Goal: Task Accomplishment & Management: Manage account settings

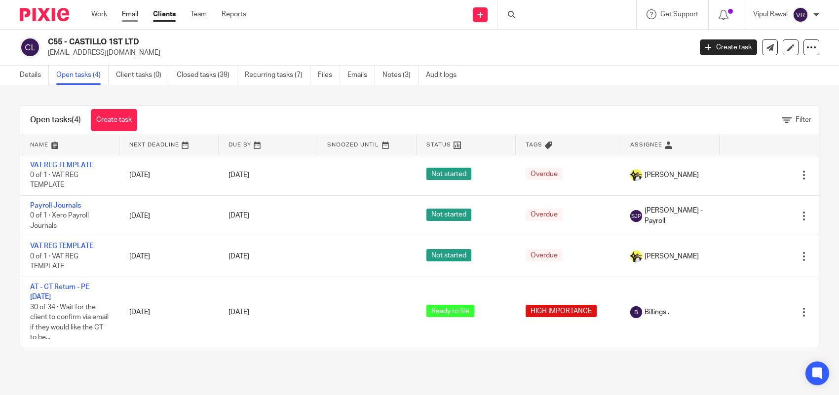
click at [134, 11] on link "Email" at bounding box center [130, 14] width 16 height 10
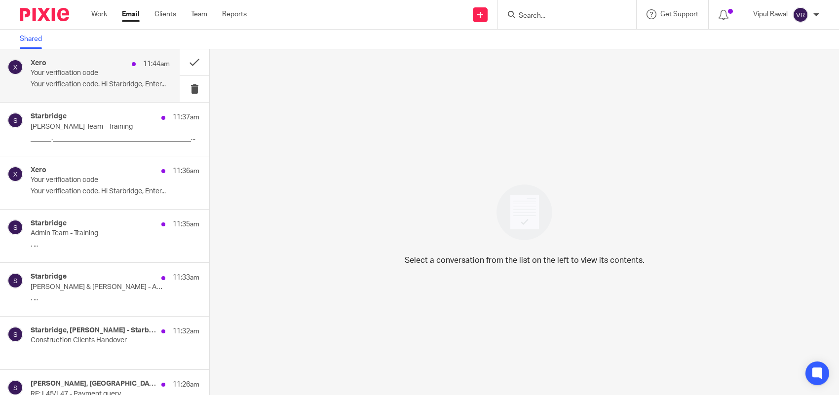
click at [97, 80] on p "Your verification code. Hi Starbridge, Enter..." at bounding box center [100, 84] width 139 height 8
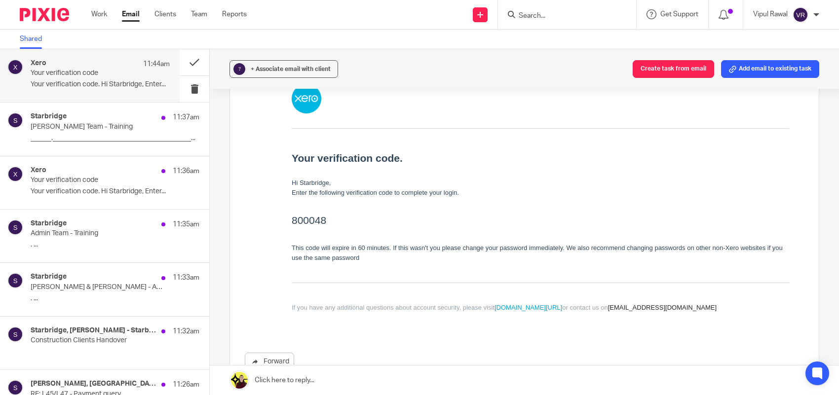
scroll to position [123, 0]
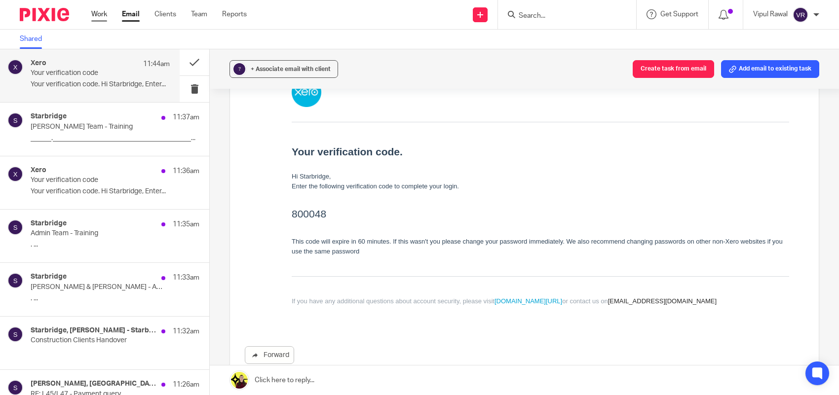
click at [97, 14] on link "Work" at bounding box center [99, 14] width 16 height 10
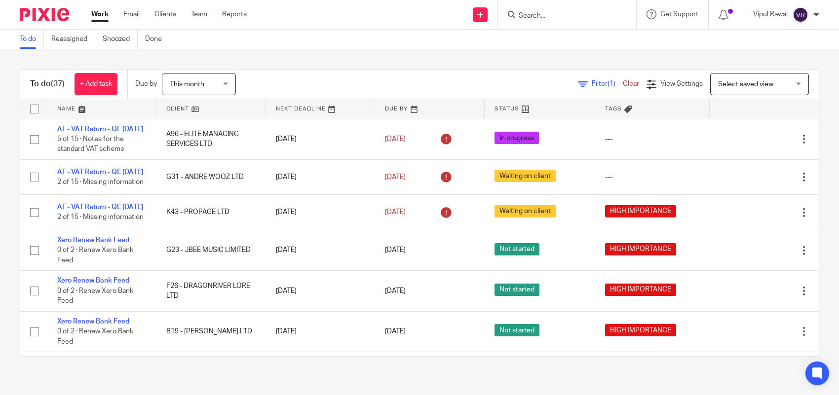
click at [578, 79] on div "Filter (1) Clear" at bounding box center [612, 84] width 69 height 10
click at [578, 87] on div "Filter (1) Clear" at bounding box center [612, 84] width 69 height 10
click at [592, 84] on span "Filter (1)" at bounding box center [607, 83] width 31 height 7
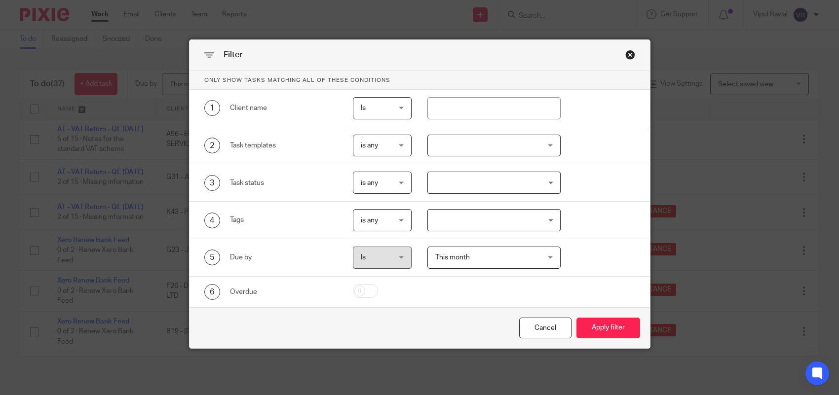
click at [499, 205] on div "4 Tags is any is any is any is all is none is_any Loading..." at bounding box center [420, 221] width 460 height 38
click at [515, 226] on input "Search for option" at bounding box center [492, 220] width 126 height 17
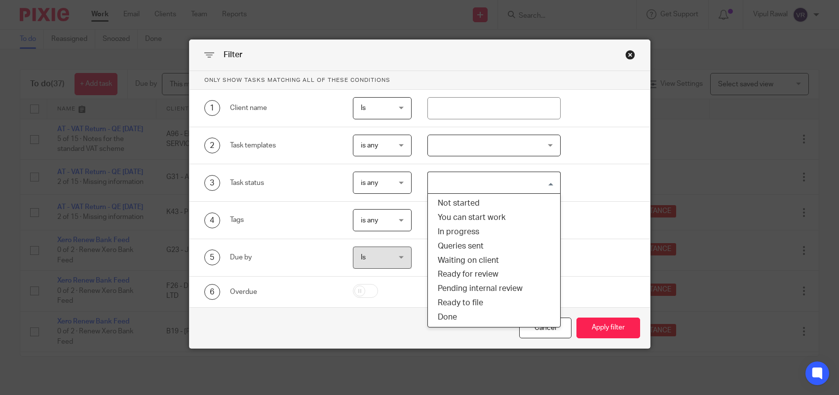
click at [501, 185] on input "Search for option" at bounding box center [492, 182] width 126 height 17
click at [494, 217] on li "You can start work" at bounding box center [494, 218] width 132 height 14
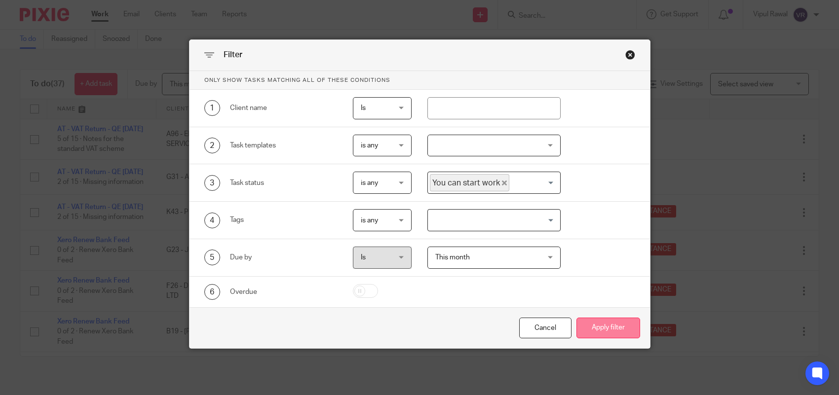
click at [598, 336] on button "Apply filter" at bounding box center [608, 328] width 64 height 21
click at [602, 332] on button "Apply filter" at bounding box center [608, 328] width 64 height 21
click at [605, 332] on button "Apply filter" at bounding box center [608, 328] width 64 height 21
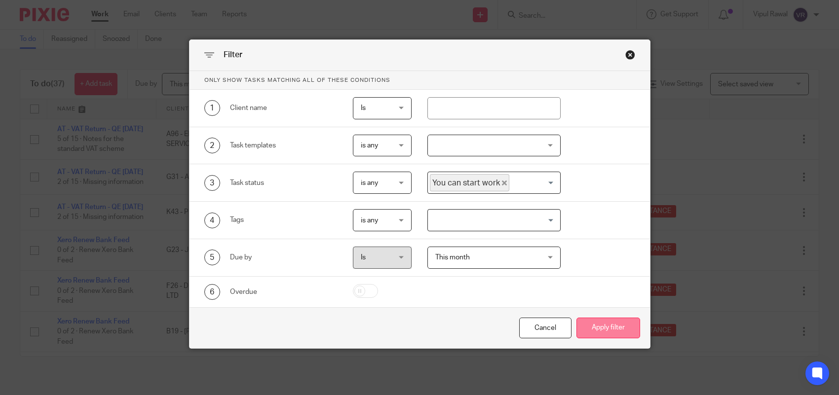
click at [605, 332] on button "Apply filter" at bounding box center [608, 328] width 64 height 21
click at [604, 332] on button "Apply filter" at bounding box center [608, 328] width 64 height 21
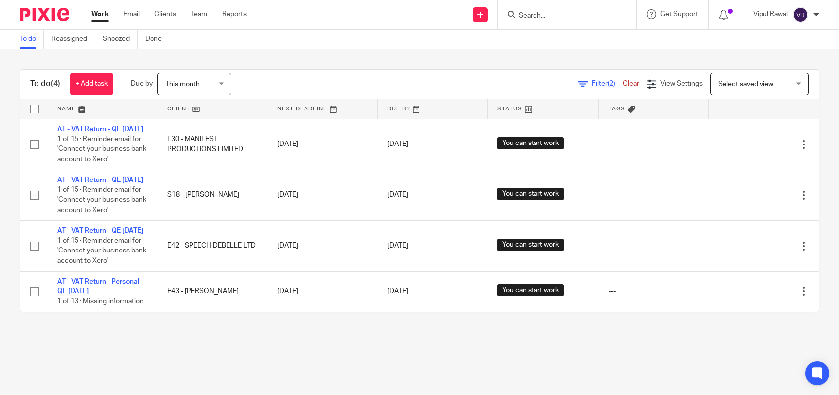
click at [592, 81] on span "Filter (2)" at bounding box center [607, 83] width 31 height 7
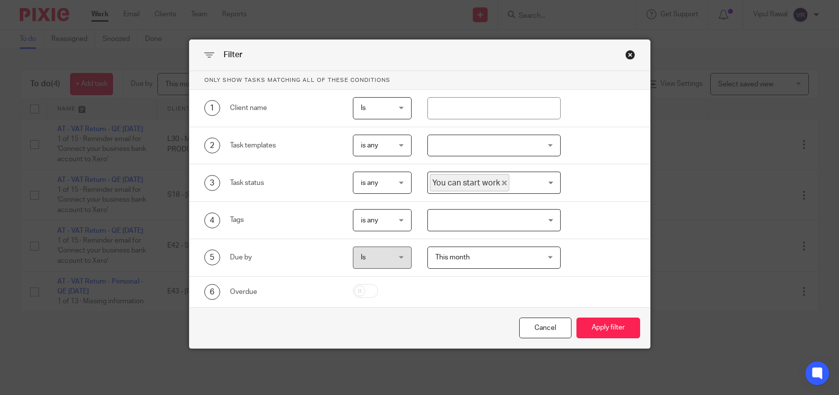
click at [490, 179] on span "You can start work" at bounding box center [469, 182] width 79 height 17
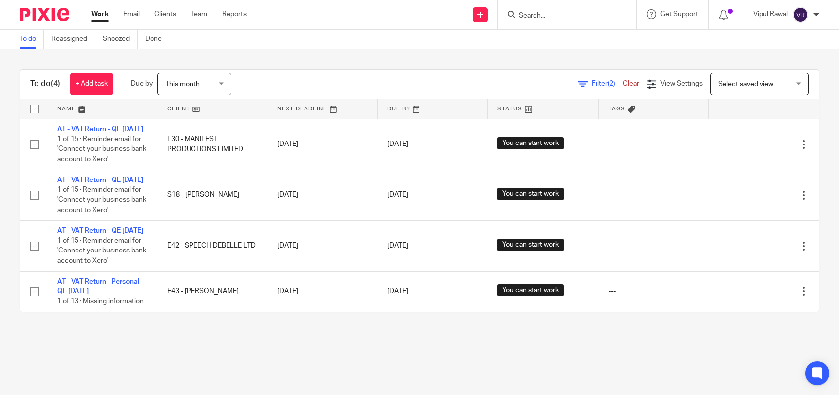
click at [608, 84] on span "(2)" at bounding box center [612, 83] width 8 height 7
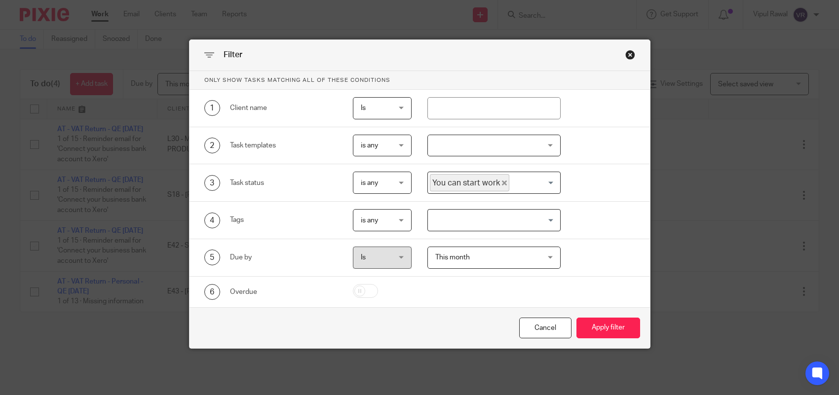
click at [502, 184] on icon "Deselect You can start work" at bounding box center [504, 183] width 5 height 5
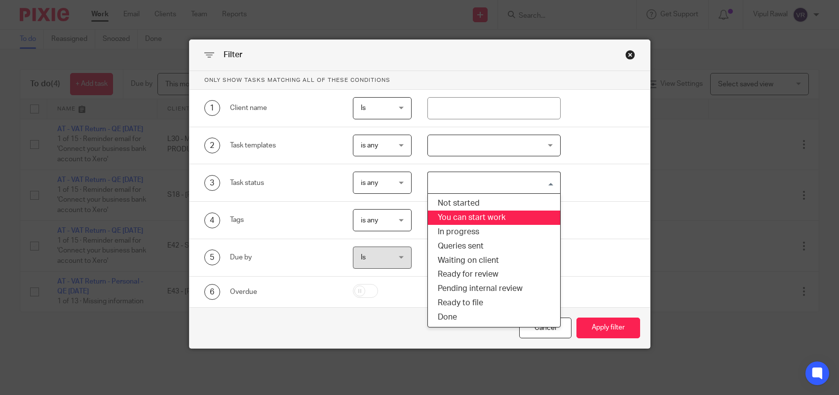
click at [556, 186] on div "Loading..." at bounding box center [558, 181] width 4 height 19
click at [510, 182] on input "Search for option" at bounding box center [492, 182] width 126 height 17
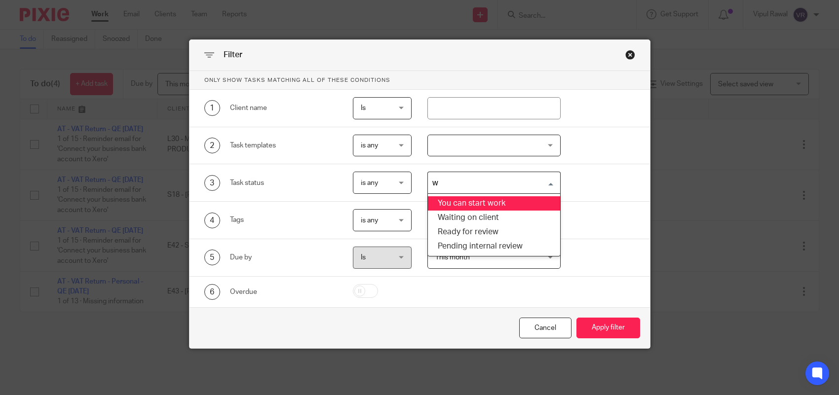
type input "wa"
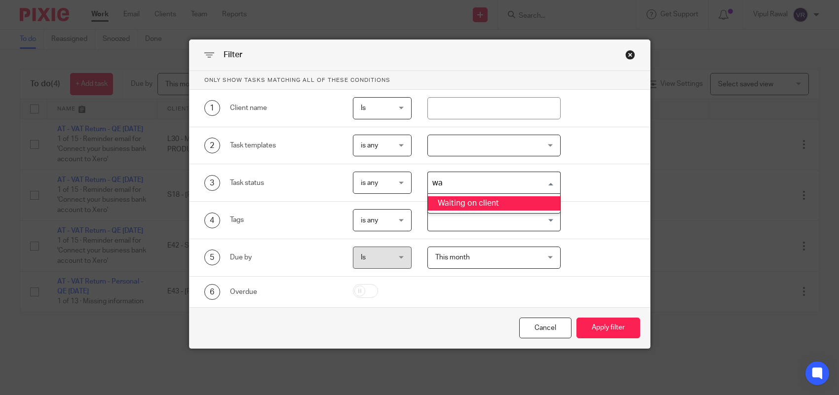
click at [485, 207] on li "Waiting on client" at bounding box center [494, 203] width 132 height 14
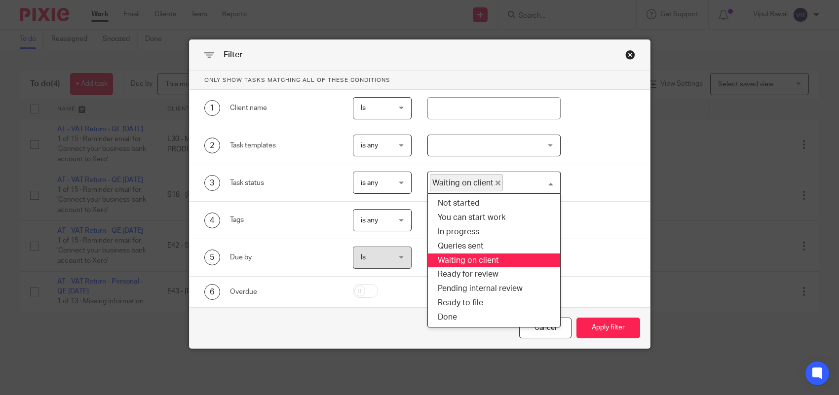
click at [504, 183] on input "Search for option" at bounding box center [529, 182] width 51 height 17
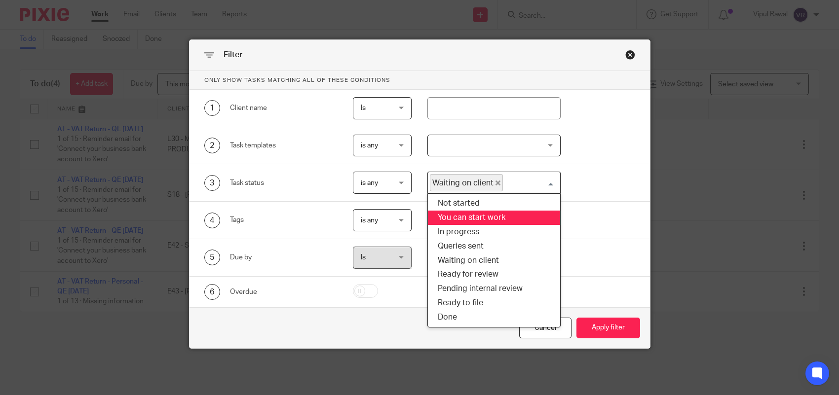
click at [488, 218] on li "You can start work" at bounding box center [494, 218] width 132 height 14
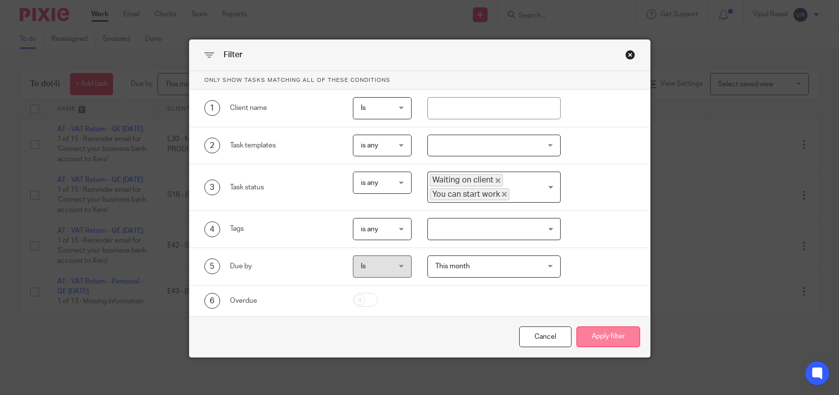
click at [610, 342] on button "Apply filter" at bounding box center [608, 337] width 64 height 21
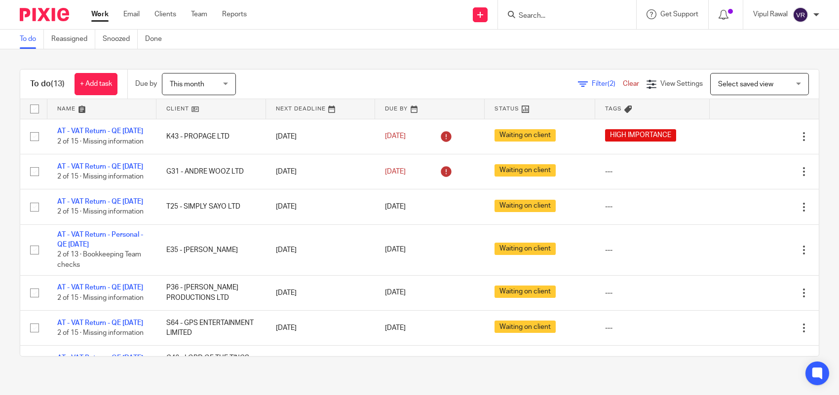
click at [615, 79] on div "Filter (2) Clear" at bounding box center [612, 84] width 69 height 10
click at [623, 84] on link "Clear" at bounding box center [631, 83] width 16 height 7
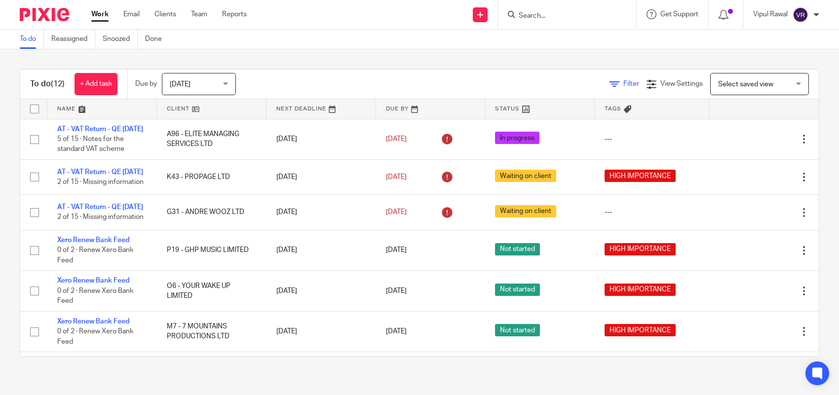
click at [623, 84] on span "Filter" at bounding box center [631, 83] width 16 height 7
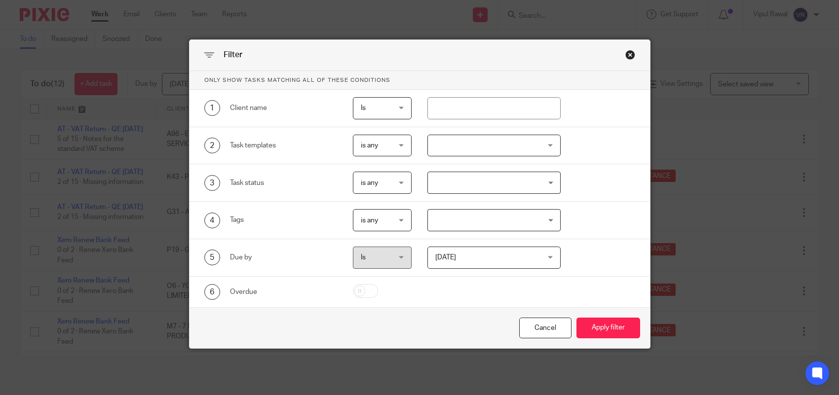
click at [506, 262] on span "[DATE]" at bounding box center [485, 257] width 100 height 21
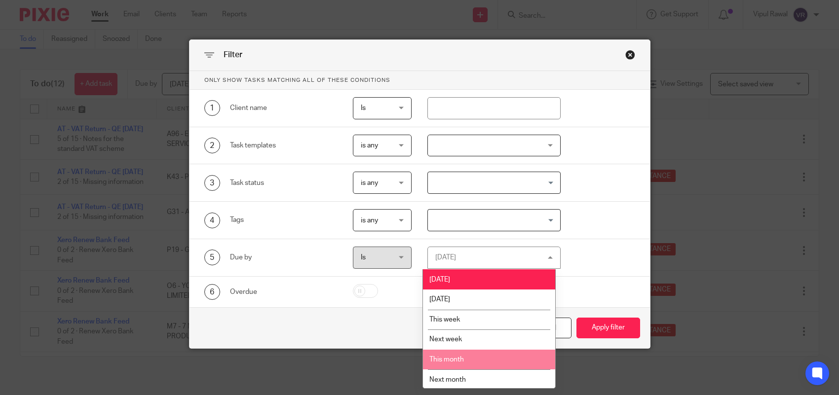
click at [482, 365] on li "This month" at bounding box center [489, 360] width 132 height 20
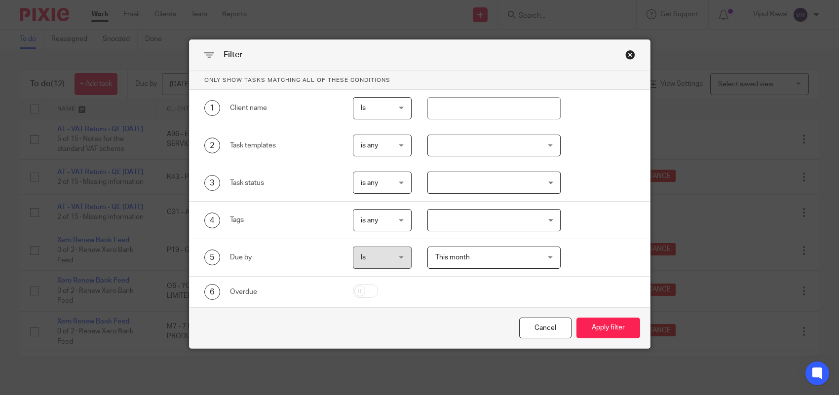
click at [500, 194] on div "3 Task status is any is any is any is none is_any Loading..." at bounding box center [420, 183] width 460 height 38
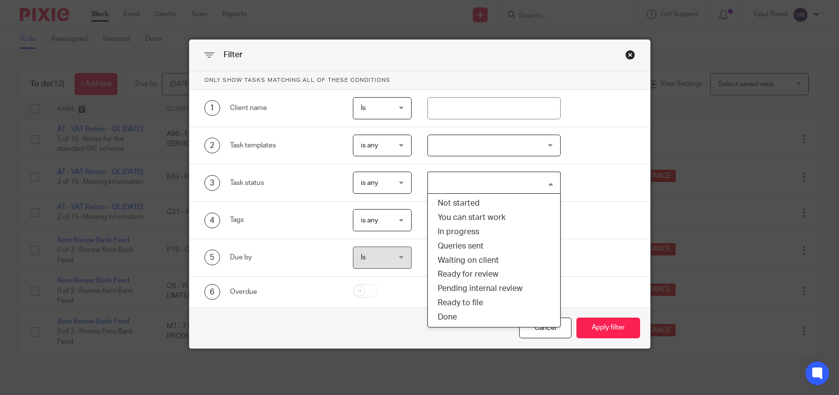
click at [499, 184] on input "Search for option" at bounding box center [492, 182] width 126 height 17
click at [477, 220] on li "You can start work" at bounding box center [494, 218] width 132 height 14
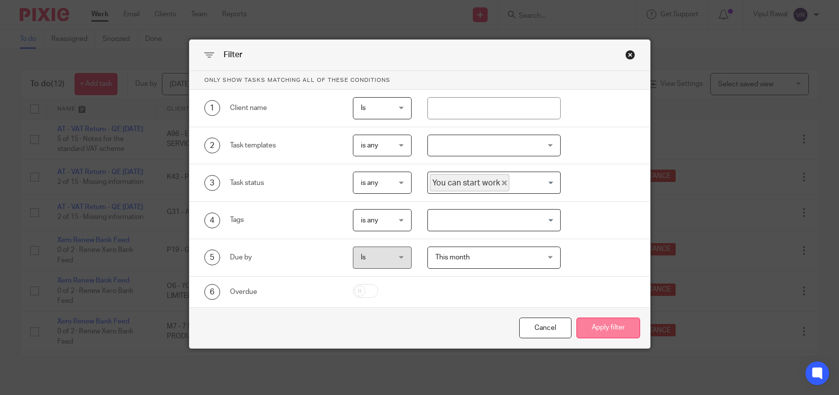
click at [593, 334] on button "Apply filter" at bounding box center [608, 328] width 64 height 21
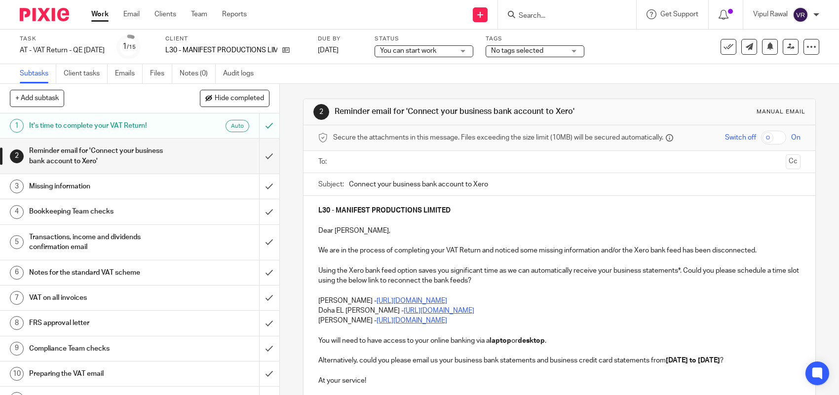
click at [413, 55] on span "You can start work" at bounding box center [417, 51] width 74 height 10
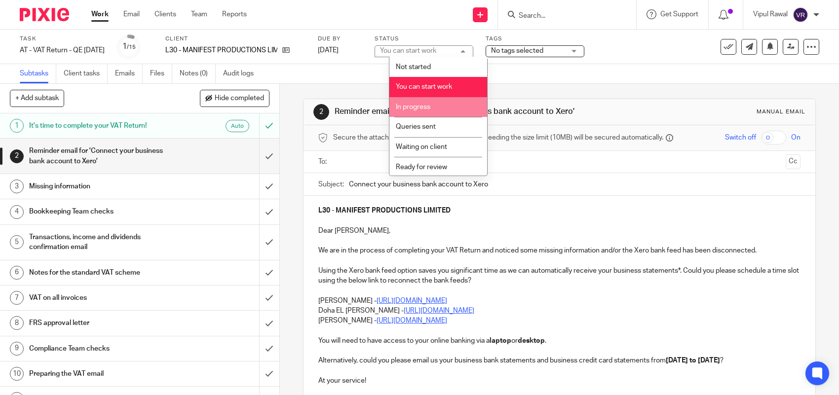
click at [420, 104] on span "In progress" at bounding box center [413, 107] width 35 height 7
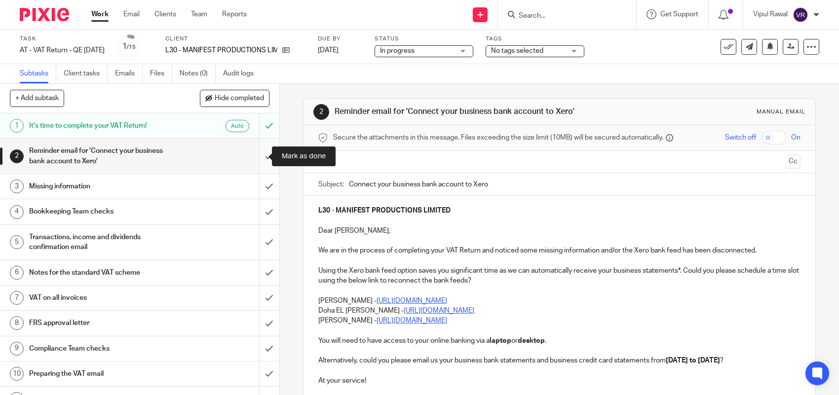
drag, startPoint x: 260, startPoint y: 157, endPoint x: 255, endPoint y: 174, distance: 18.1
click at [260, 157] on input "submit" at bounding box center [139, 156] width 279 height 35
click at [255, 186] on input "submit" at bounding box center [139, 186] width 279 height 25
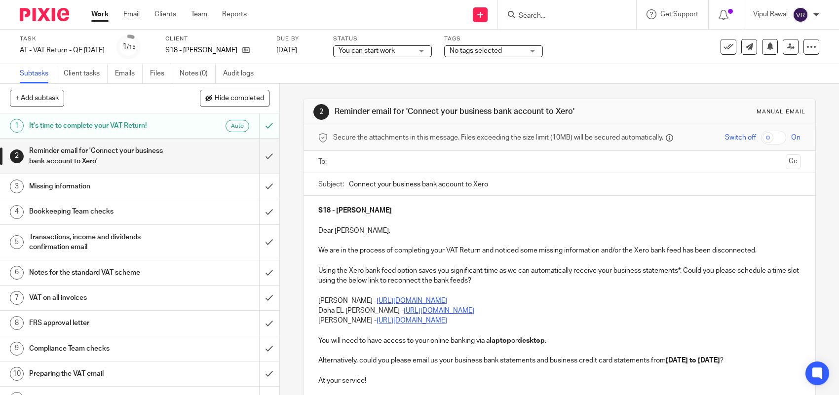
click at [388, 46] on span "You can start work" at bounding box center [376, 51] width 74 height 10
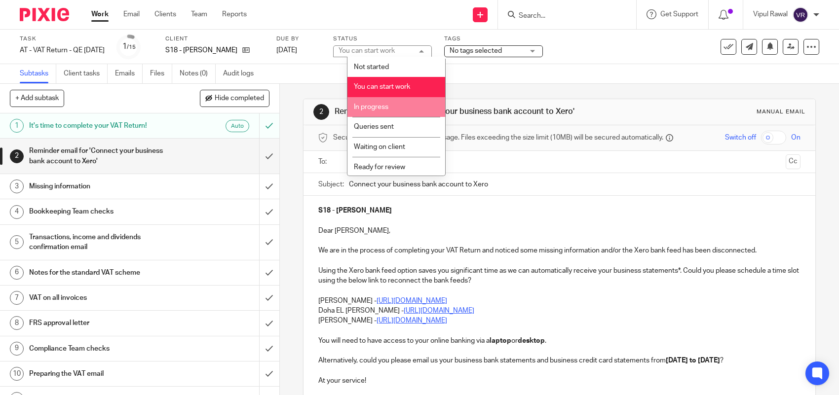
click at [381, 111] on li "In progress" at bounding box center [396, 107] width 98 height 20
